Goal: Navigation & Orientation: Understand site structure

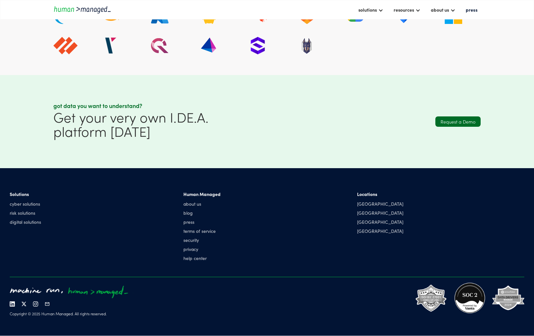
scroll to position [1946, 0]
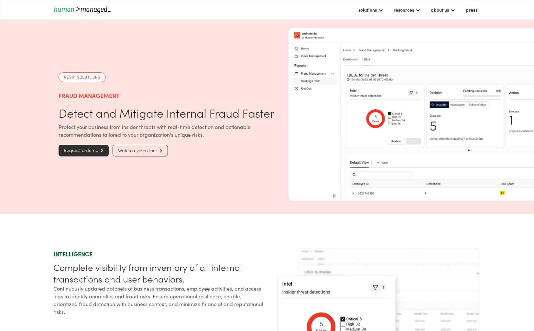
click at [59, 6] on img "home" at bounding box center [82, 9] width 58 height 9
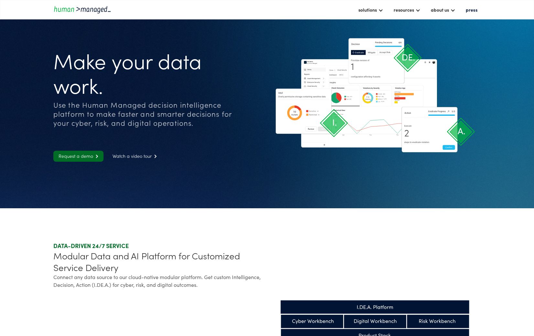
drag, startPoint x: 507, startPoint y: 7, endPoint x: 464, endPoint y: 277, distance: 274.0
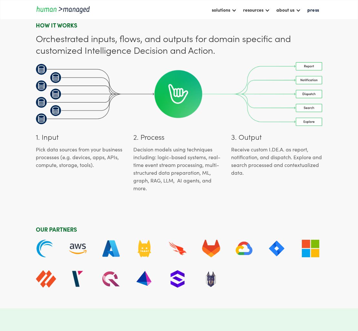
scroll to position [1614, 0]
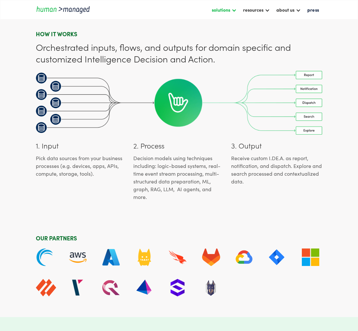
click at [233, 8] on div at bounding box center [234, 9] width 5 height 5
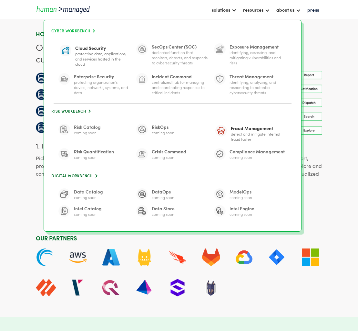
click at [75, 33] on link "Cyber Workbench " at bounding box center [172, 31] width 244 height 9
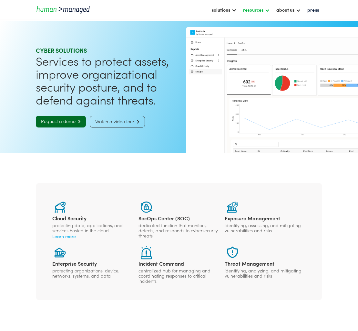
click at [267, 10] on div at bounding box center [267, 9] width 5 height 5
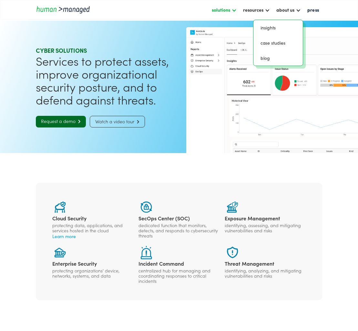
click at [230, 11] on div "solutions" at bounding box center [221, 10] width 18 height 8
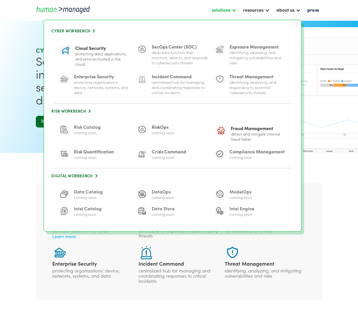
click at [230, 11] on div "solutions" at bounding box center [221, 10] width 18 height 8
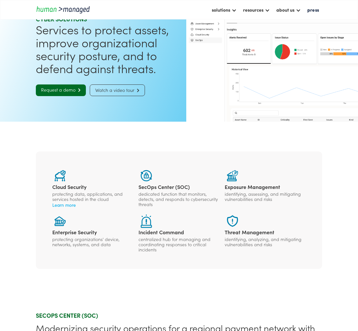
click at [336, 211] on section "Cloud Security protecting data, applications, and services hosted in the cloud …" at bounding box center [179, 210] width 358 height 176
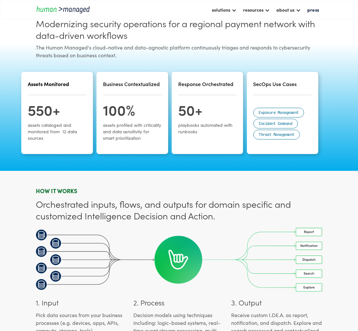
click at [343, 167] on section "SECOPS CENTER (SOC) Modernizing security operations for a regional payment netw…" at bounding box center [179, 82] width 358 height 176
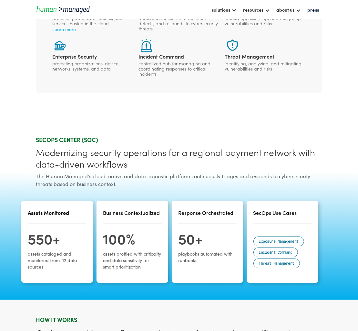
scroll to position [207, 0]
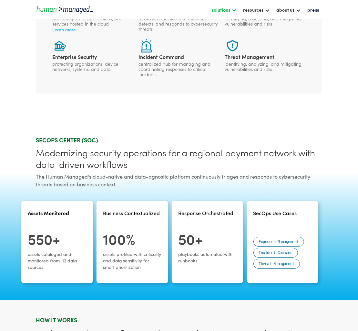
click at [228, 13] on div "solutions" at bounding box center [221, 10] width 18 height 8
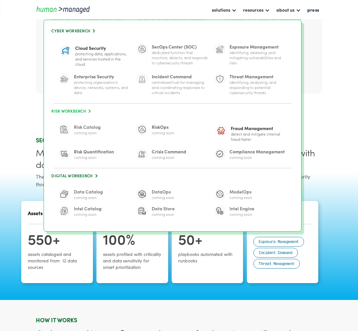
click at [76, 109] on link "Risk Workbench " at bounding box center [172, 111] width 244 height 9
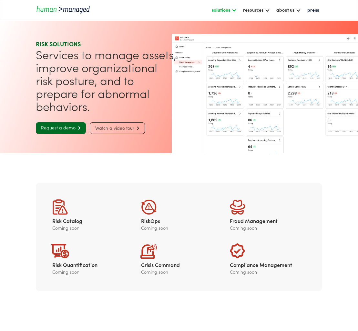
click at [222, 8] on div "solutions" at bounding box center [221, 10] width 18 height 8
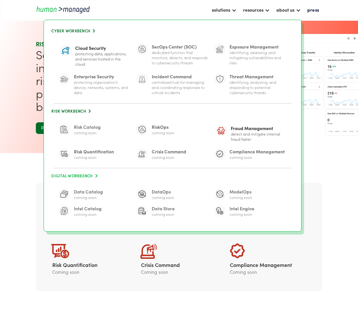
click at [68, 176] on link "Digital Workbench " at bounding box center [172, 175] width 244 height 9
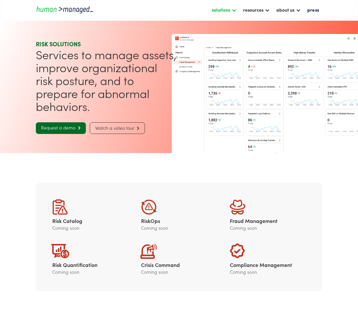
click at [228, 10] on div "solutions" at bounding box center [221, 10] width 18 height 8
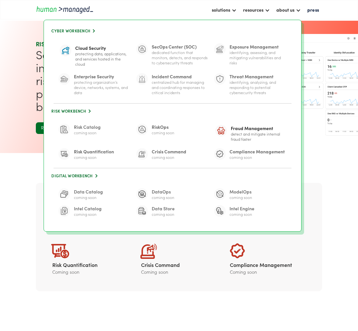
drag, startPoint x: 31, startPoint y: 167, endPoint x: 41, endPoint y: 167, distance: 10.0
click at [31, 167] on section "Risk Catalog Coming soon RiskOps Coming soon Learn more Fraud Management Coming…" at bounding box center [179, 236] width 358 height 167
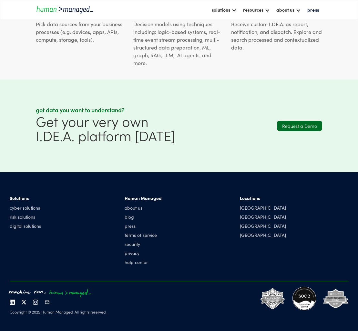
scroll to position [624, 0]
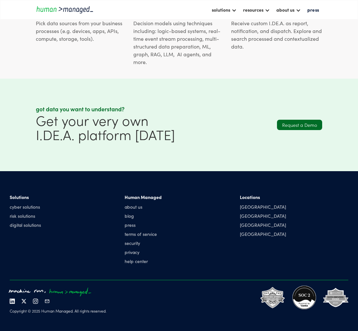
click at [14, 79] on section "Got data you want to understand? Get your very own I.DE.A. platform [DATE] Requ…" at bounding box center [179, 125] width 358 height 92
click at [234, 11] on div at bounding box center [234, 9] width 5 height 5
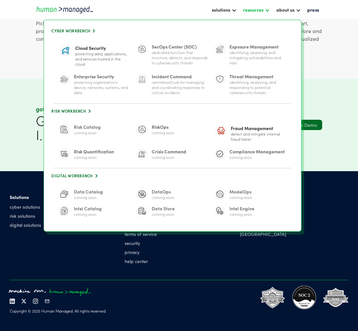
click at [264, 10] on div "resources" at bounding box center [253, 10] width 20 height 8
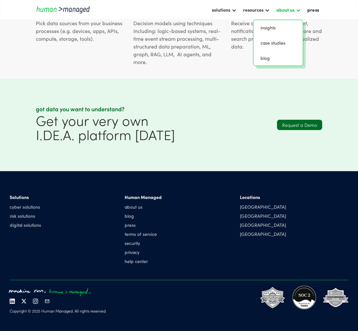
click at [296, 14] on div "about us" at bounding box center [288, 9] width 31 height 11
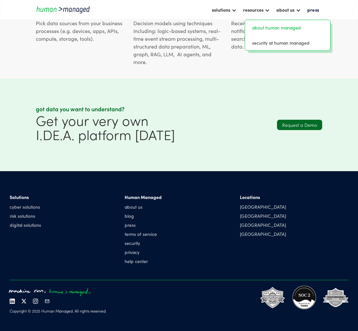
click at [288, 28] on link "about human managed" at bounding box center [288, 28] width 80 height 10
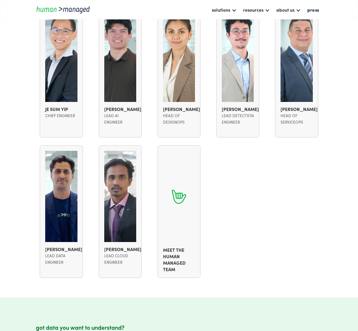
scroll to position [761, 0]
click at [226, 13] on div "solutions" at bounding box center [221, 10] width 18 height 8
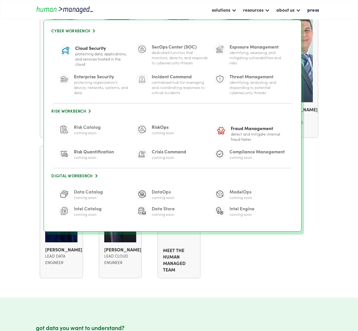
click at [49, 5] on img "home" at bounding box center [65, 9] width 58 height 9
